Goal: Find specific page/section: Find specific page/section

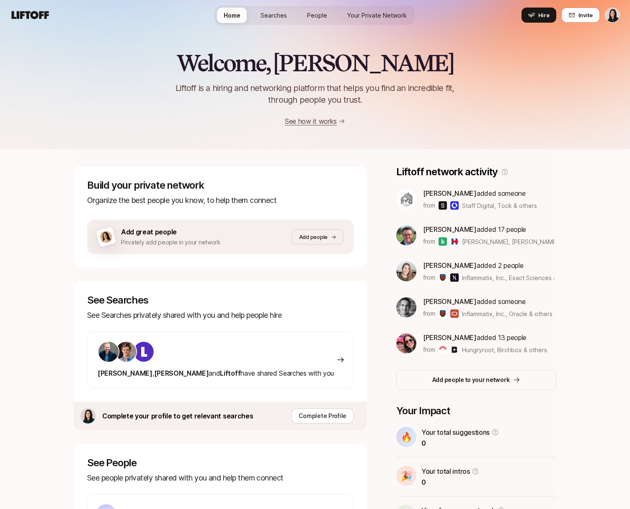
click at [285, 8] on link "Searches" at bounding box center [274, 16] width 40 height 16
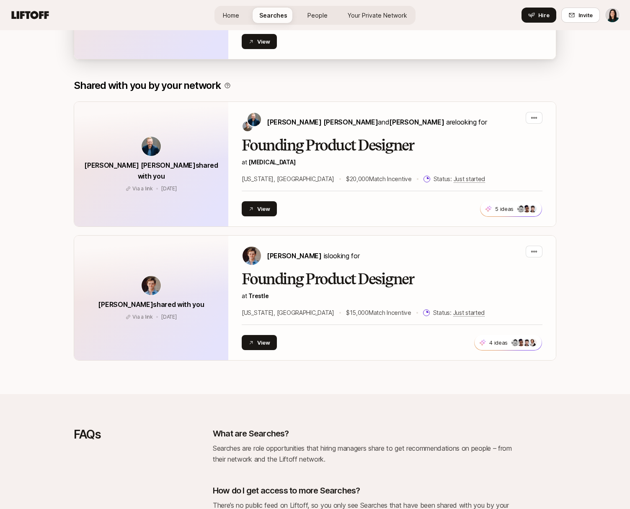
scroll to position [422, 0]
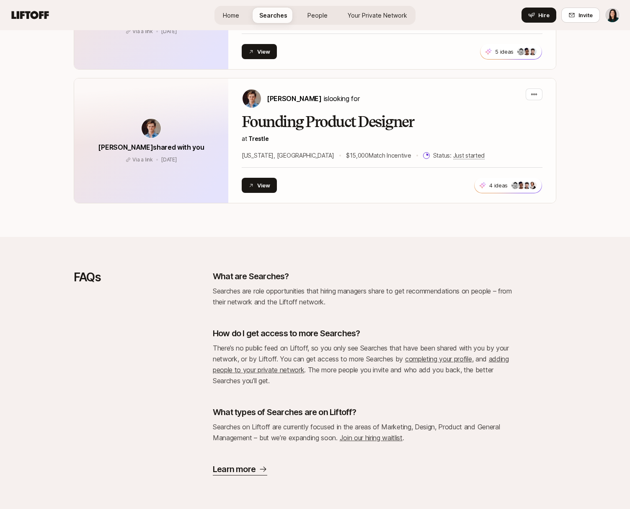
click at [259, 303] on p "Searches are role opportunities that hiring managers share to get recommendatio…" at bounding box center [364, 296] width 302 height 22
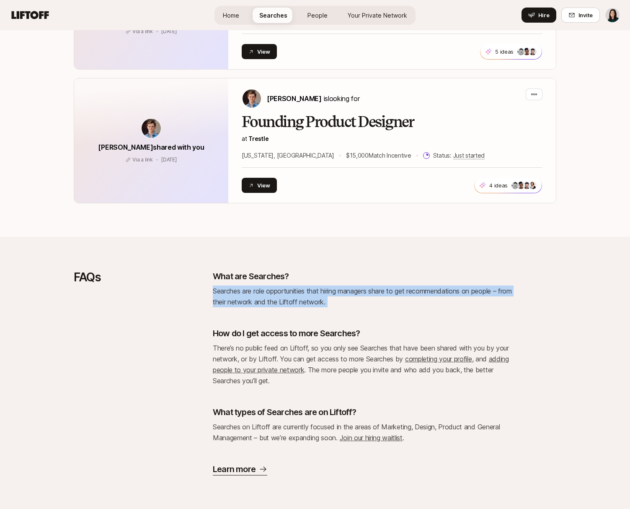
click at [259, 303] on p "Searches are role opportunities that hiring managers share to get recommendatio…" at bounding box center [364, 296] width 302 height 22
copy p "Searches are role opportunities that hiring managers share to get recommendatio…"
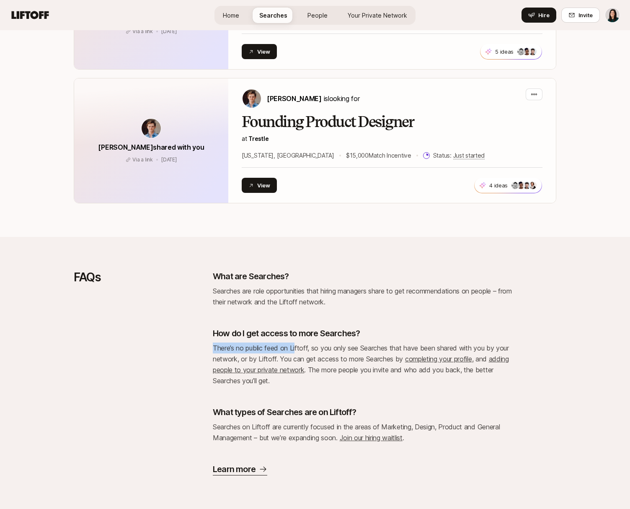
drag, startPoint x: 213, startPoint y: 346, endPoint x: 295, endPoint y: 343, distance: 82.6
click at [295, 343] on p "There’s no public feed on Liftoff, so you only see Searches that have been shar…" at bounding box center [364, 364] width 302 height 44
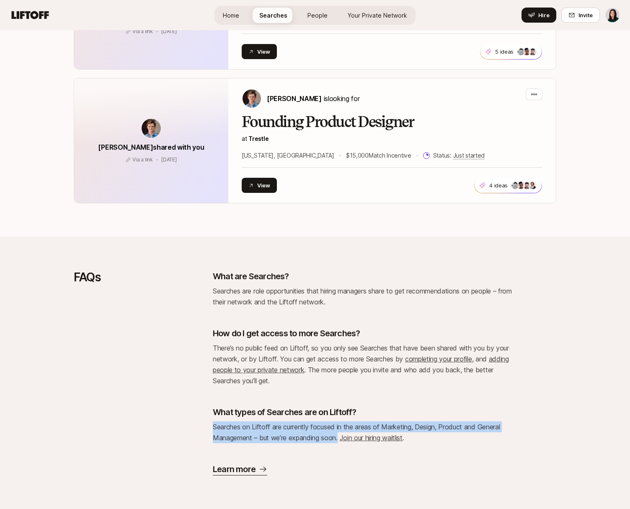
drag, startPoint x: 215, startPoint y: 422, endPoint x: 339, endPoint y: 440, distance: 125.3
click at [339, 440] on span "Searches on Liftoff are currently focused in the areas of Marketing, Design, Pr…" at bounding box center [356, 431] width 287 height 19
copy span "Searches on Liftoff are currently focused in the areas of Marketing, Design, Pr…"
